Goal: Communication & Community: Ask a question

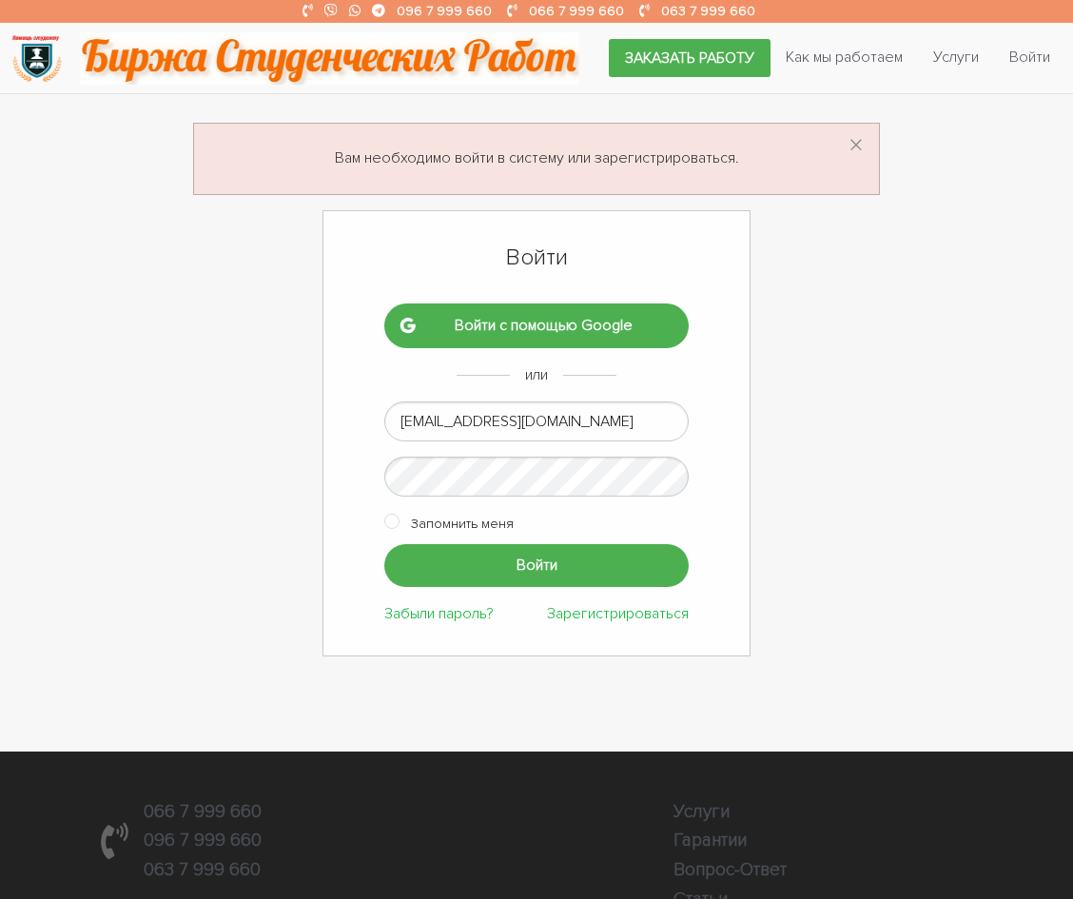
click at [515, 566] on input "Войти" at bounding box center [536, 565] width 304 height 43
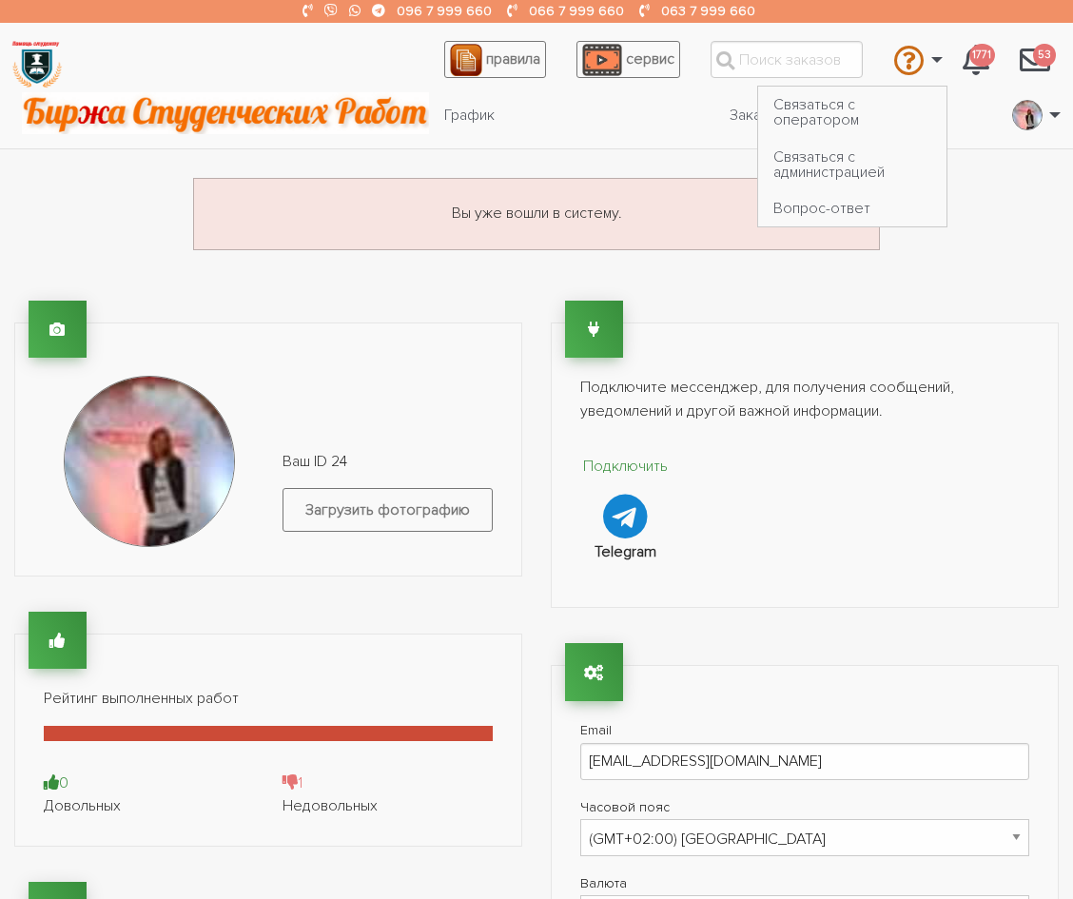
click at [947, 61] on link "\a \a" at bounding box center [913, 59] width 68 height 51
click at [852, 110] on link "Связаться с оператором" at bounding box center [852, 112] width 188 height 51
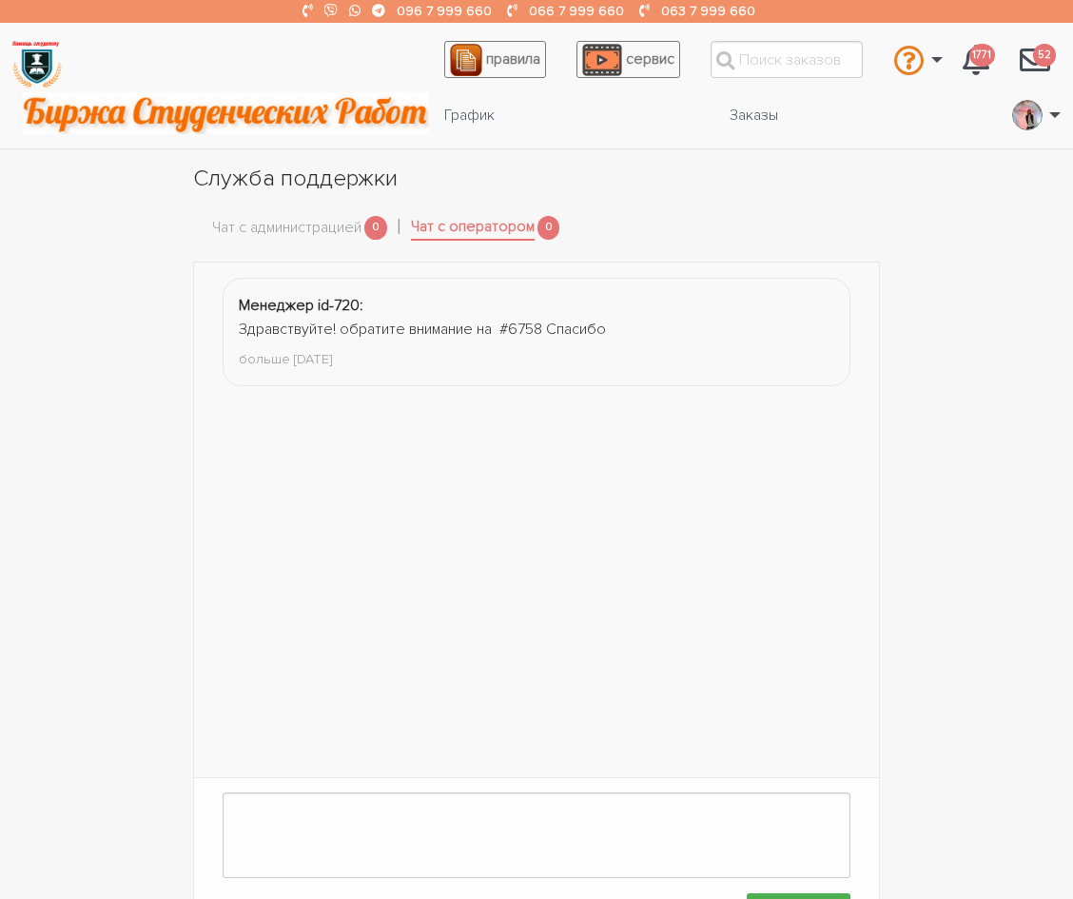
click at [968, 202] on div "Служба поддержки Чат с администрацией 0 Чат с оператором 0" at bounding box center [536, 212] width 1073 height 99
click at [948, 314] on div "Менеджер id-720: Здравствуйте! обратите внимание на #6758 Спасибо больше 3 лет …" at bounding box center [536, 606] width 1073 height 689
click at [260, 225] on link "Чат с администрацией" at bounding box center [286, 228] width 149 height 25
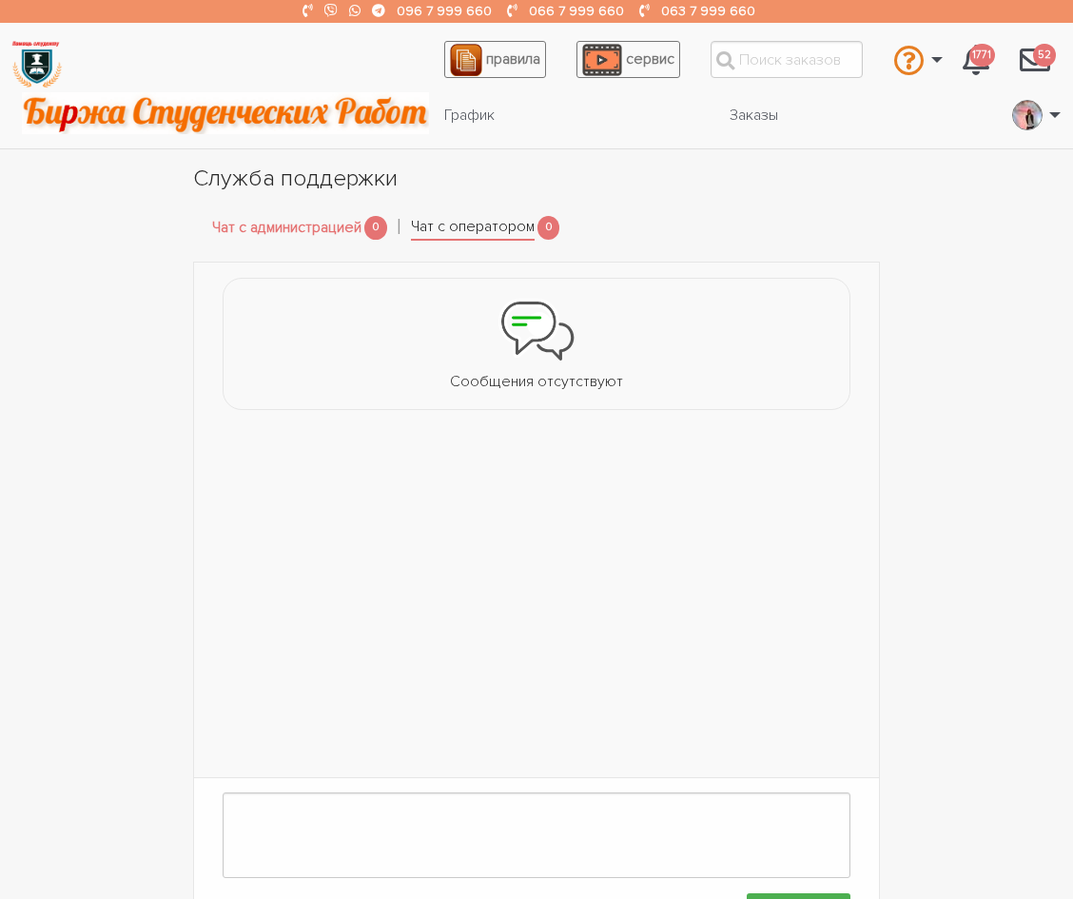
click at [433, 221] on link "Чат с оператором" at bounding box center [473, 228] width 124 height 27
